Goal: Task Accomplishment & Management: Manage account settings

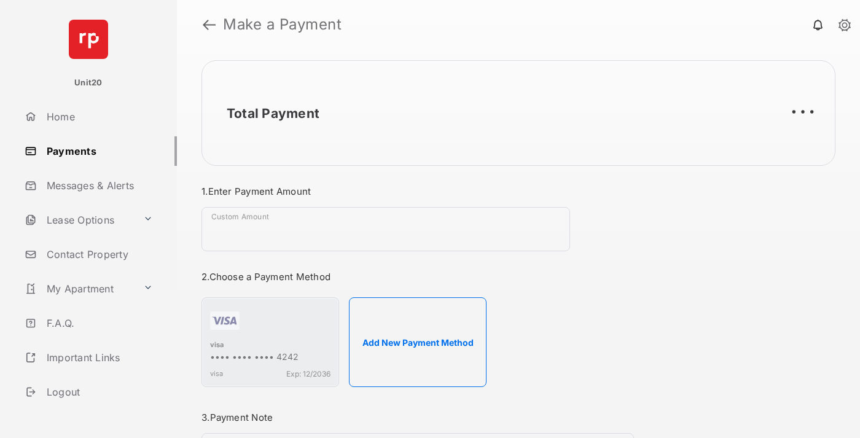
click at [96, 150] on link "Payments" at bounding box center [98, 150] width 157 height 29
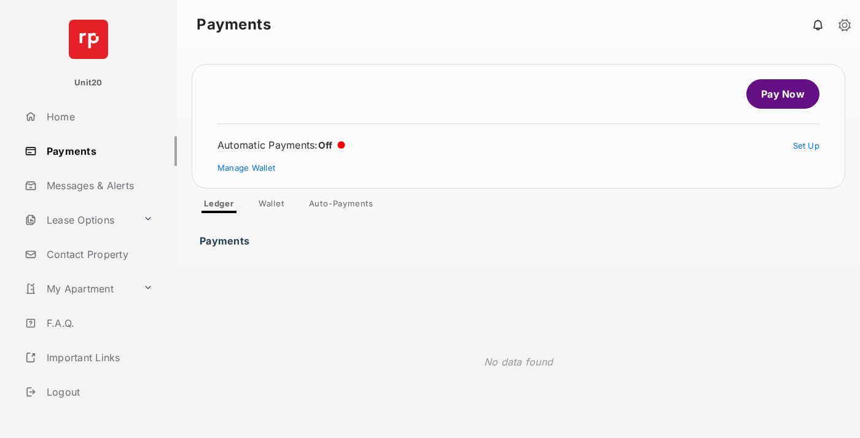
click at [341, 206] on link "Auto-Payments" at bounding box center [341, 205] width 84 height 15
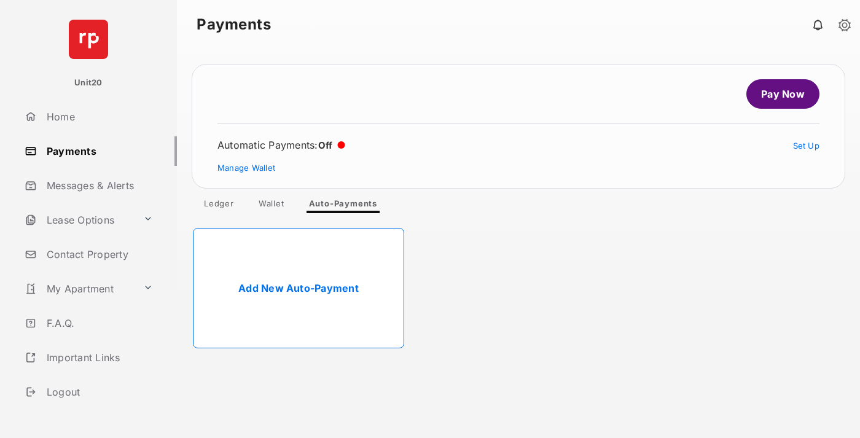
click at [298, 288] on link "Add New Auto-Payment" at bounding box center [298, 288] width 211 height 120
